Goal: Use online tool/utility: Use online tool/utility

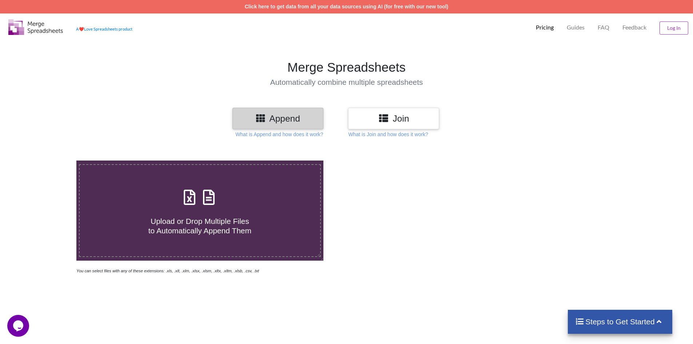
click at [187, 206] on span at bounding box center [200, 197] width 39 height 17
click at [50, 161] on input "Upload or Drop Multiple Files to Automatically Append Them" at bounding box center [50, 161] width 0 height 0
type input "C:\fakepath\Current billing period (10).xlsx"
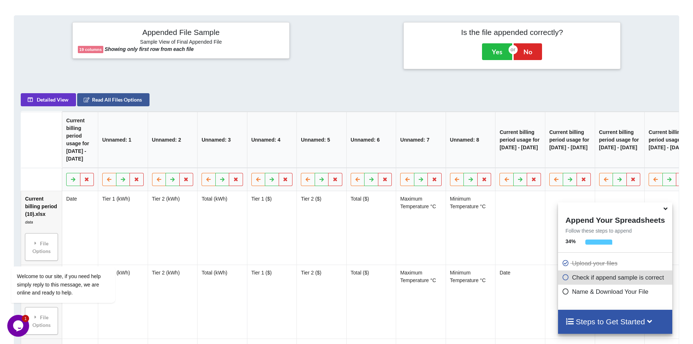
scroll to position [297, 0]
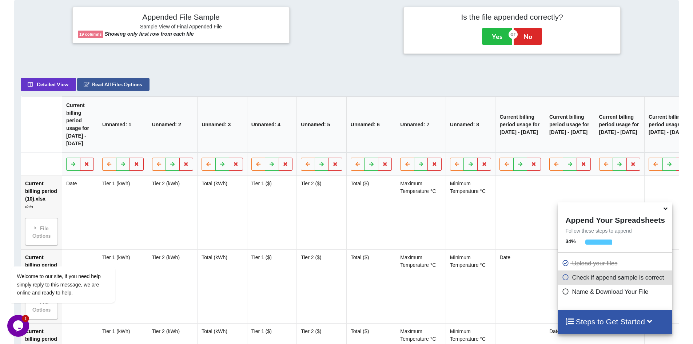
click at [666, 209] on icon at bounding box center [666, 207] width 8 height 7
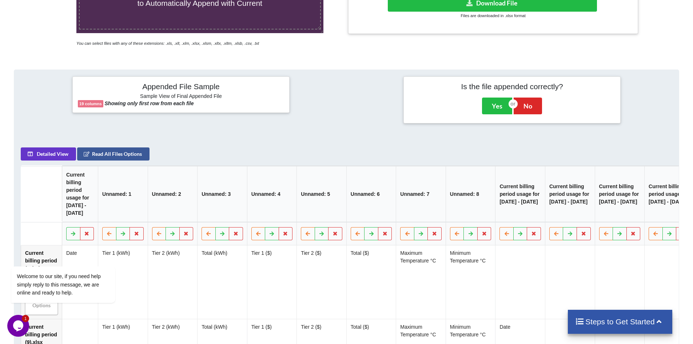
scroll to position [255, 0]
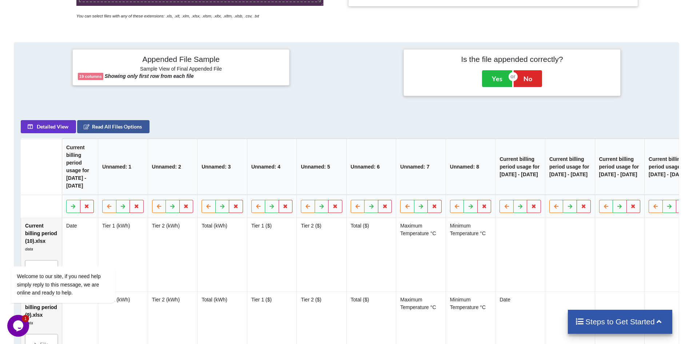
click at [25, 327] on div "Opens Chat This icon Opens the chat window." at bounding box center [18, 326] width 22 height 12
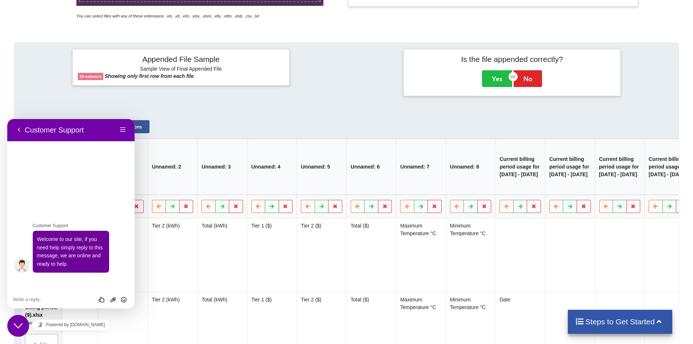
click at [122, 130] on button "Menu" at bounding box center [123, 129] width 12 height 11
click at [38, 100] on div "Appended File Sample Sample View of Final Appended File 19 columns Showing only…" at bounding box center [347, 73] width 676 height 60
click at [18, 325] on icon "Close Chat This icon closes the chat window." at bounding box center [18, 325] width 9 height 9
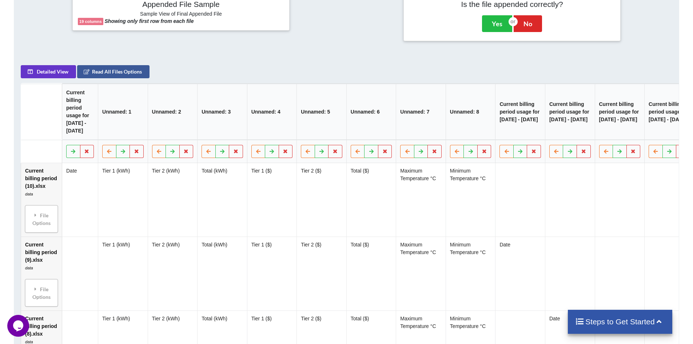
scroll to position [328, 0]
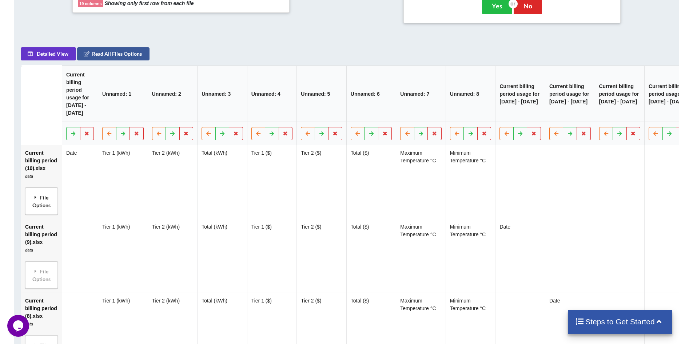
click at [32, 213] on div "File Options" at bounding box center [41, 201] width 28 height 23
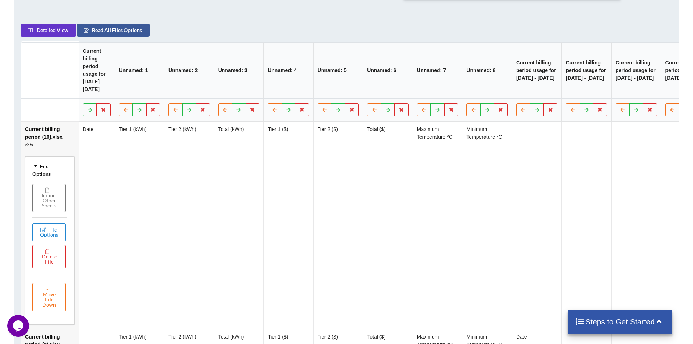
scroll to position [400, 0]
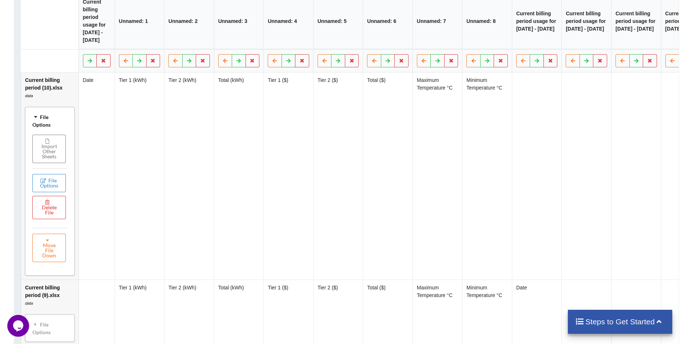
click at [31, 127] on div "File Options" at bounding box center [49, 120] width 45 height 23
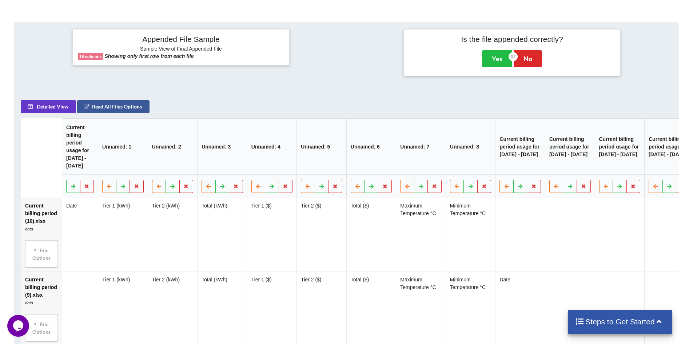
scroll to position [313, 0]
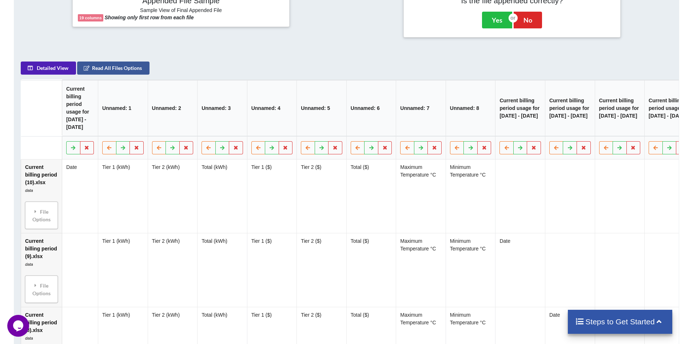
click at [44, 75] on button "Detailed View" at bounding box center [48, 68] width 55 height 13
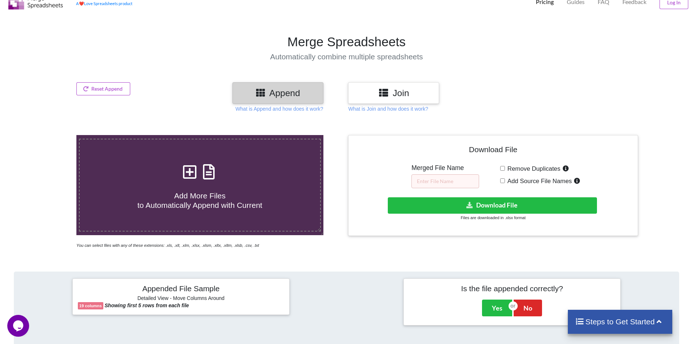
scroll to position [0, 0]
